Goal: Go to known website: Access a specific website the user already knows

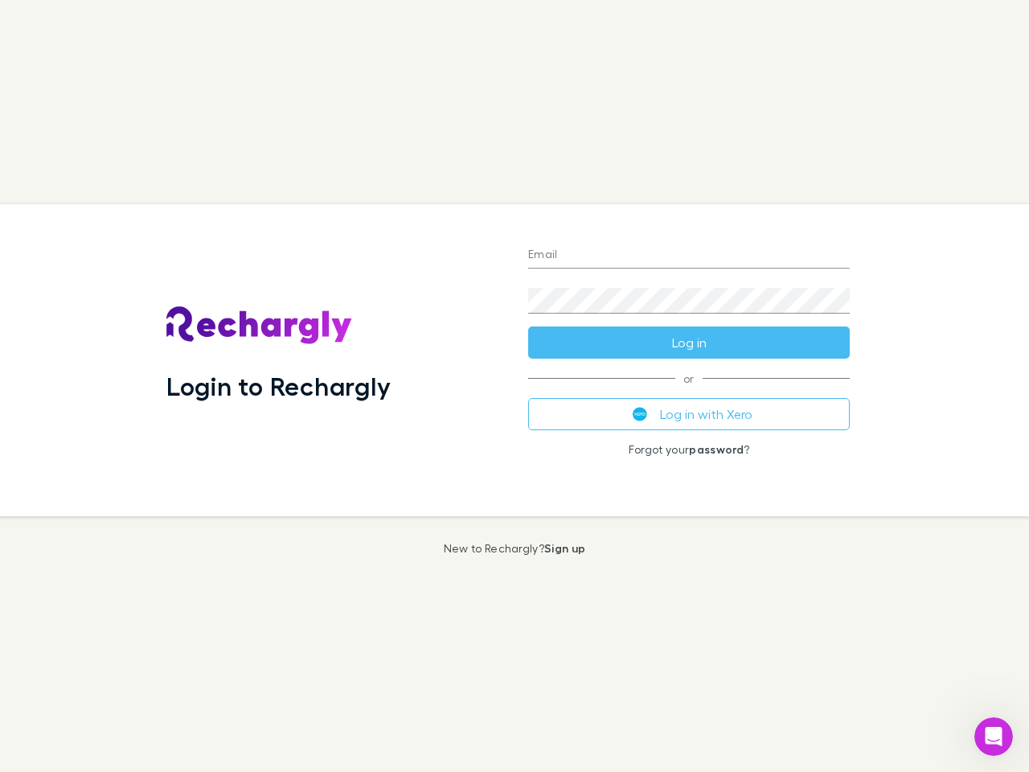
click at [514, 386] on div "Login to Rechargly" at bounding box center [335, 360] width 362 height 312
click at [689, 256] on input "Email" at bounding box center [689, 256] width 322 height 26
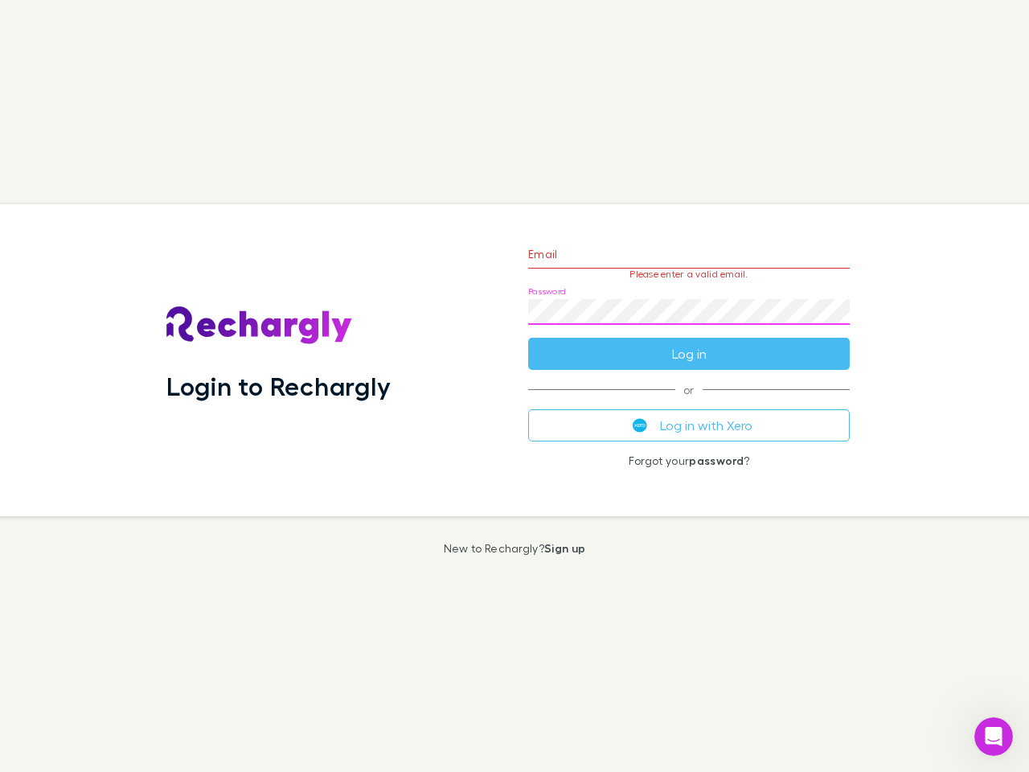
click at [689, 342] on form "Email Please enter a valid email. Password Log in" at bounding box center [689, 300] width 322 height 140
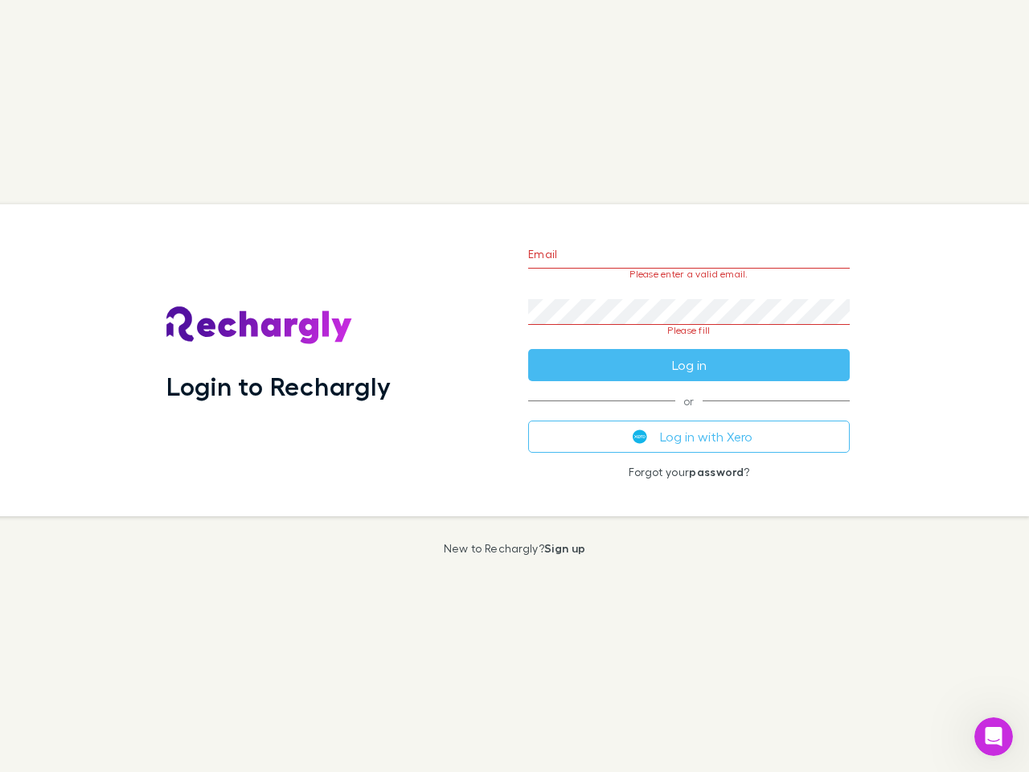
click at [689, 414] on div "Email Please enter a valid email. Password Please fill Log in or Log in with Xe…" at bounding box center [688, 360] width 347 height 312
click at [994, 736] on icon "Open Intercom Messenger" at bounding box center [994, 736] width 27 height 27
